Goal: Task Accomplishment & Management: Manage account settings

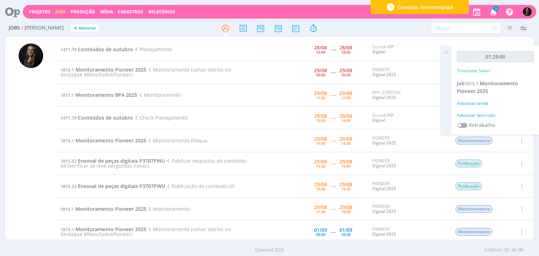
click at [472, 114] on div "Adicionar descrição" at bounding box center [495, 115] width 77 height 6
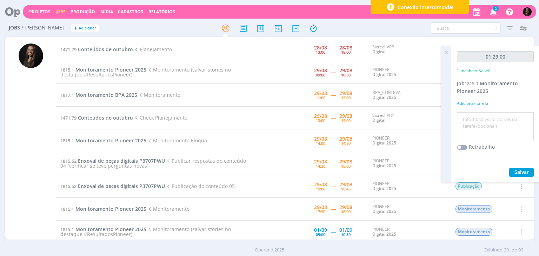
click at [473, 114] on textarea at bounding box center [495, 126] width 73 height 25
type textarea "monitoramenot"
click at [509, 168] on button "Salvar" at bounding box center [521, 172] width 25 height 9
click at [124, 95] on span "Monitoramento BPA 2025" at bounding box center [106, 95] width 62 height 7
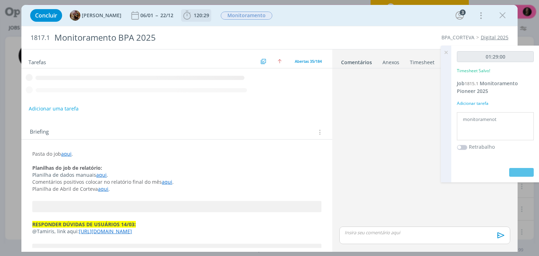
click at [198, 14] on b "120:29" at bounding box center [201, 15] width 18 height 5
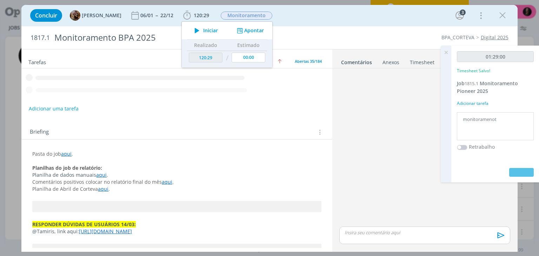
click at [202, 34] on icon "dialog" at bounding box center [197, 30] width 12 height 9
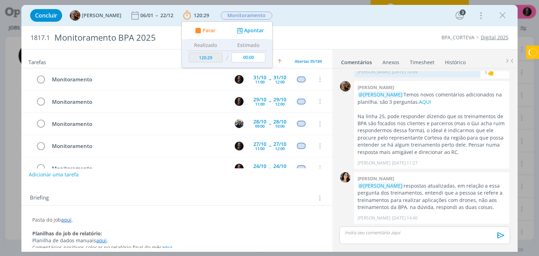
scroll to position [681, 0]
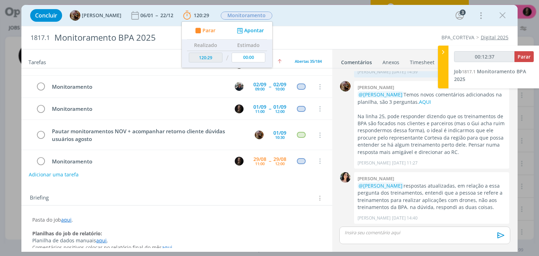
type input "00:12:38"
click at [193, 27] on button "Parar" at bounding box center [204, 30] width 22 height 7
type input "120:42"
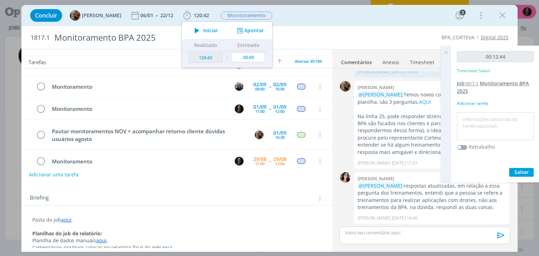
type input "00:13:00"
click at [445, 50] on icon at bounding box center [446, 53] width 13 height 14
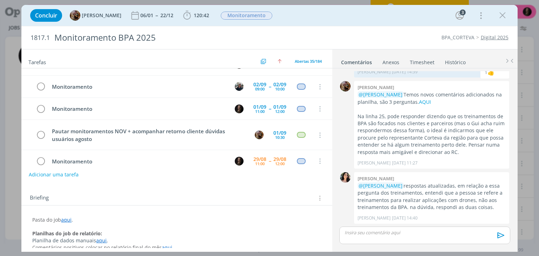
click at [431, 66] on ul "Comentários Anexos 0 Timesheet Histórico" at bounding box center [424, 58] width 185 height 19
click at [421, 61] on link "Timesheet" at bounding box center [422, 61] width 25 height 10
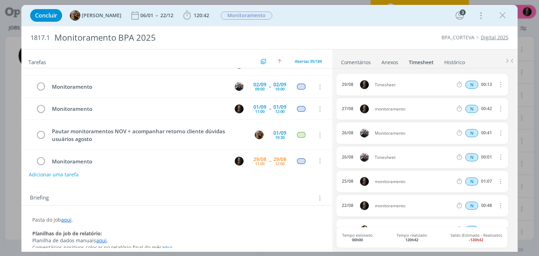
click at [499, 86] on icon "dialog" at bounding box center [500, 84] width 8 height 8
click at [472, 104] on link "Editar" at bounding box center [480, 107] width 55 height 11
click at [490, 85] on input "00:13" at bounding box center [486, 85] width 15 height 8
type input "00:46"
click at [400, 86] on div "Timesheet" at bounding box center [394, 85] width 38 height 8
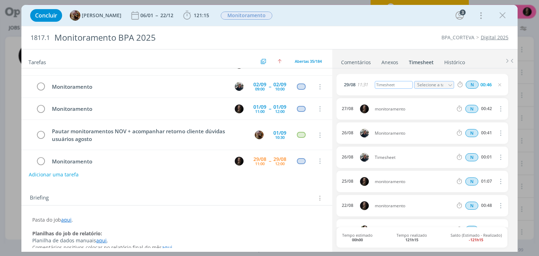
click at [396, 86] on div "Timesheet" at bounding box center [394, 85] width 38 height 8
click at [399, 87] on div "Timesheet" at bounding box center [394, 85] width 38 height 8
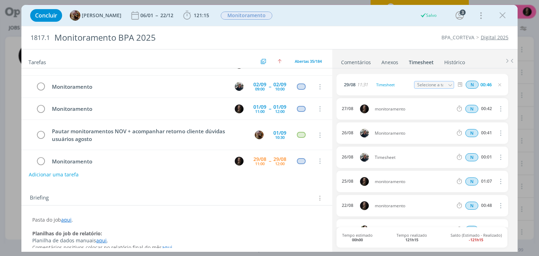
click at [393, 74] on div "[DATE] 11:31 Timesheet Selecione a tarefa N 00:46" at bounding box center [422, 84] width 171 height 21
click at [393, 85] on div "Timesheet" at bounding box center [394, 85] width 38 height 8
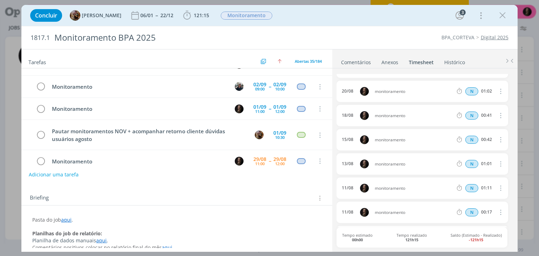
scroll to position [0, 0]
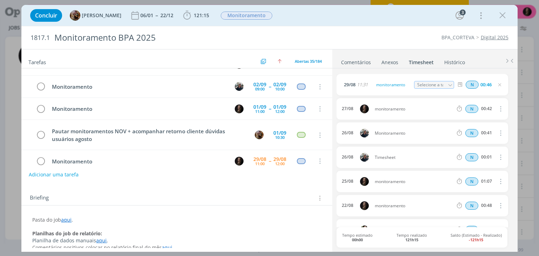
click at [498, 156] on icon "dialog" at bounding box center [500, 157] width 8 height 8
click at [468, 172] on link "Excluir" at bounding box center [480, 169] width 55 height 11
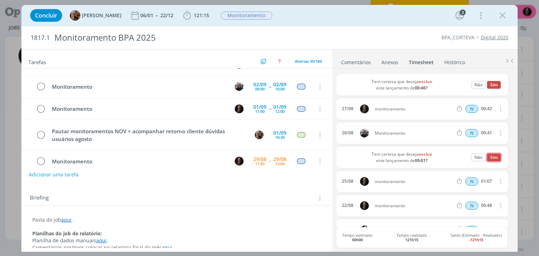
click at [493, 157] on button "Sim" at bounding box center [494, 158] width 14 height 8
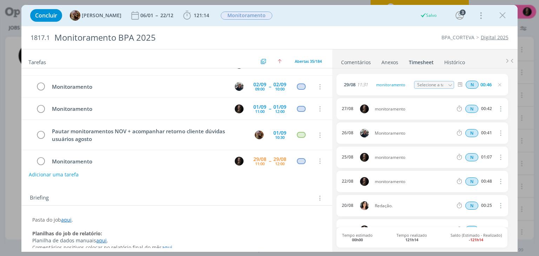
click at [473, 86] on span "N" at bounding box center [472, 85] width 13 height 8
click at [467, 81] on span "RT" at bounding box center [472, 85] width 13 height 8
